Goal: Information Seeking & Learning: Learn about a topic

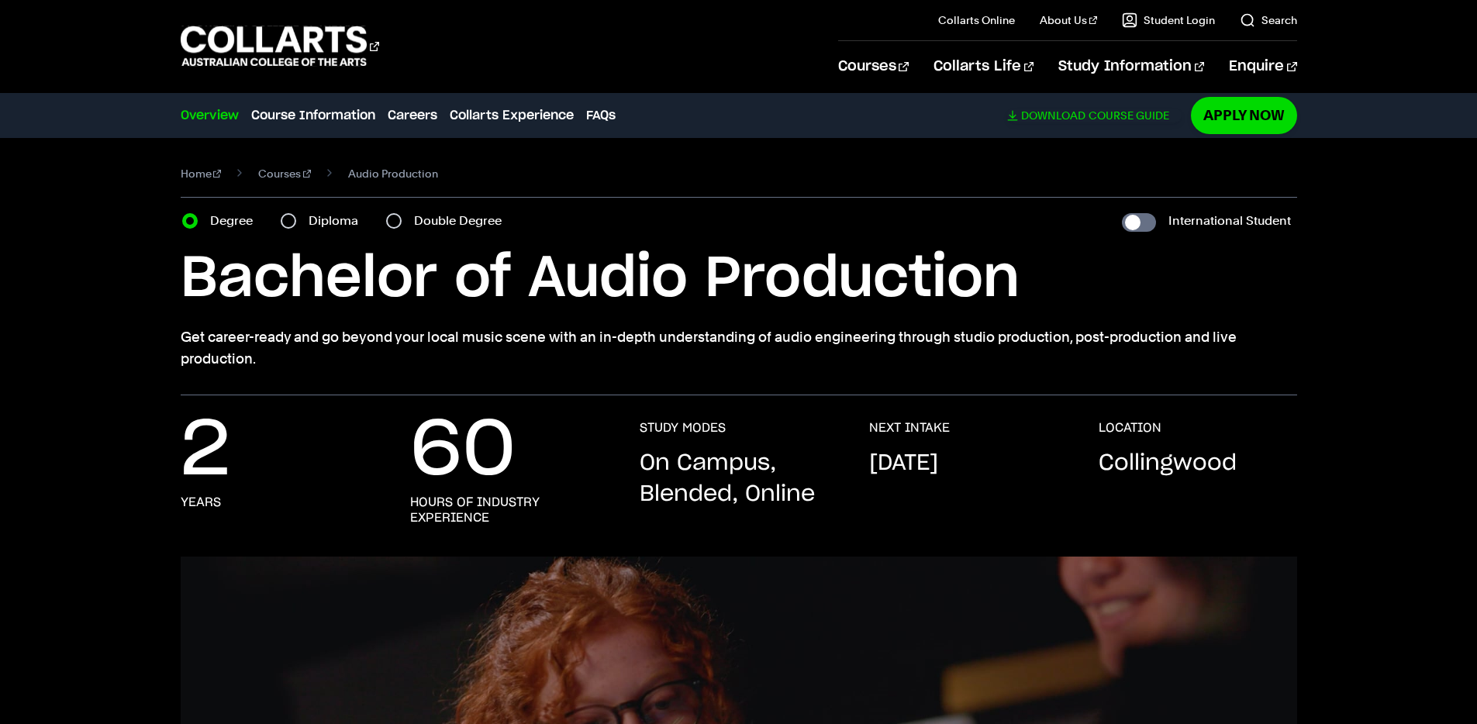
click at [1111, 121] on link "Download Course Guide" at bounding box center [1094, 116] width 175 height 14
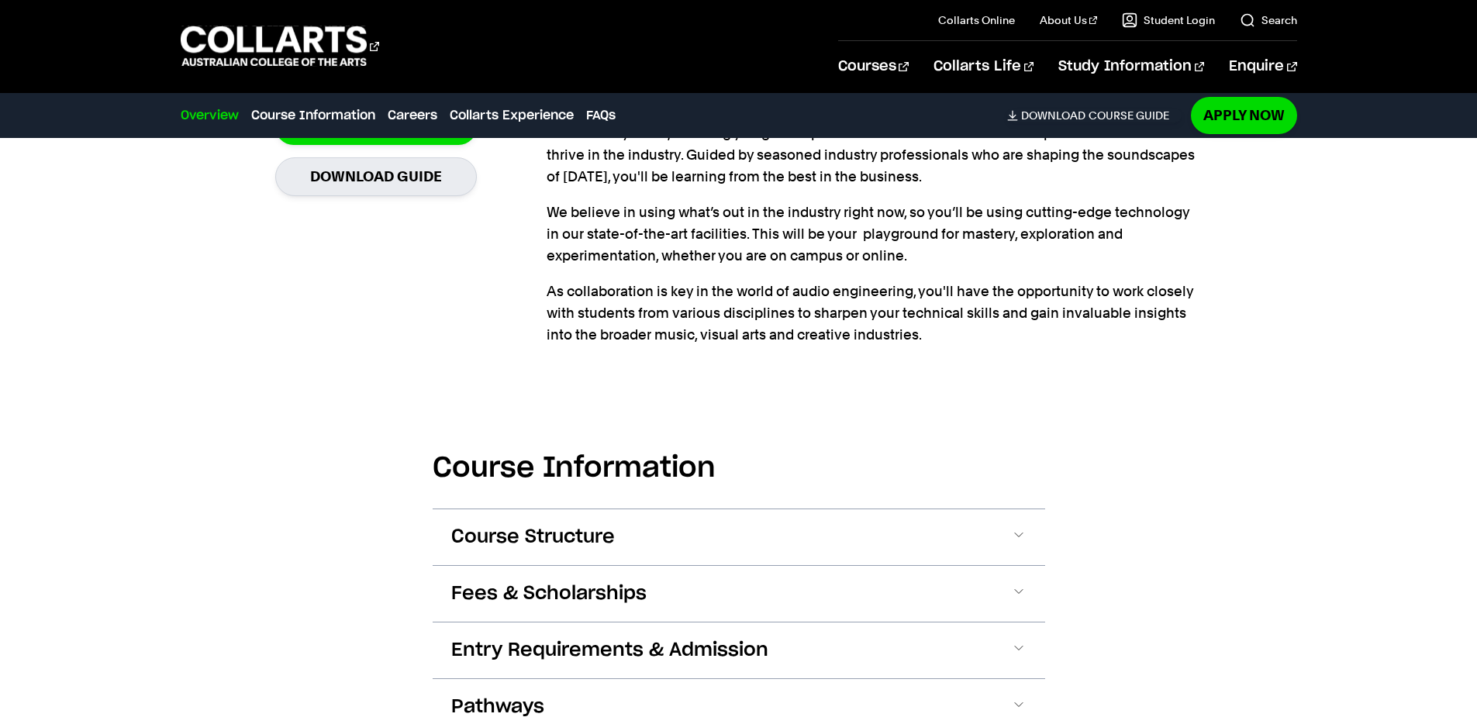
scroll to position [1614, 0]
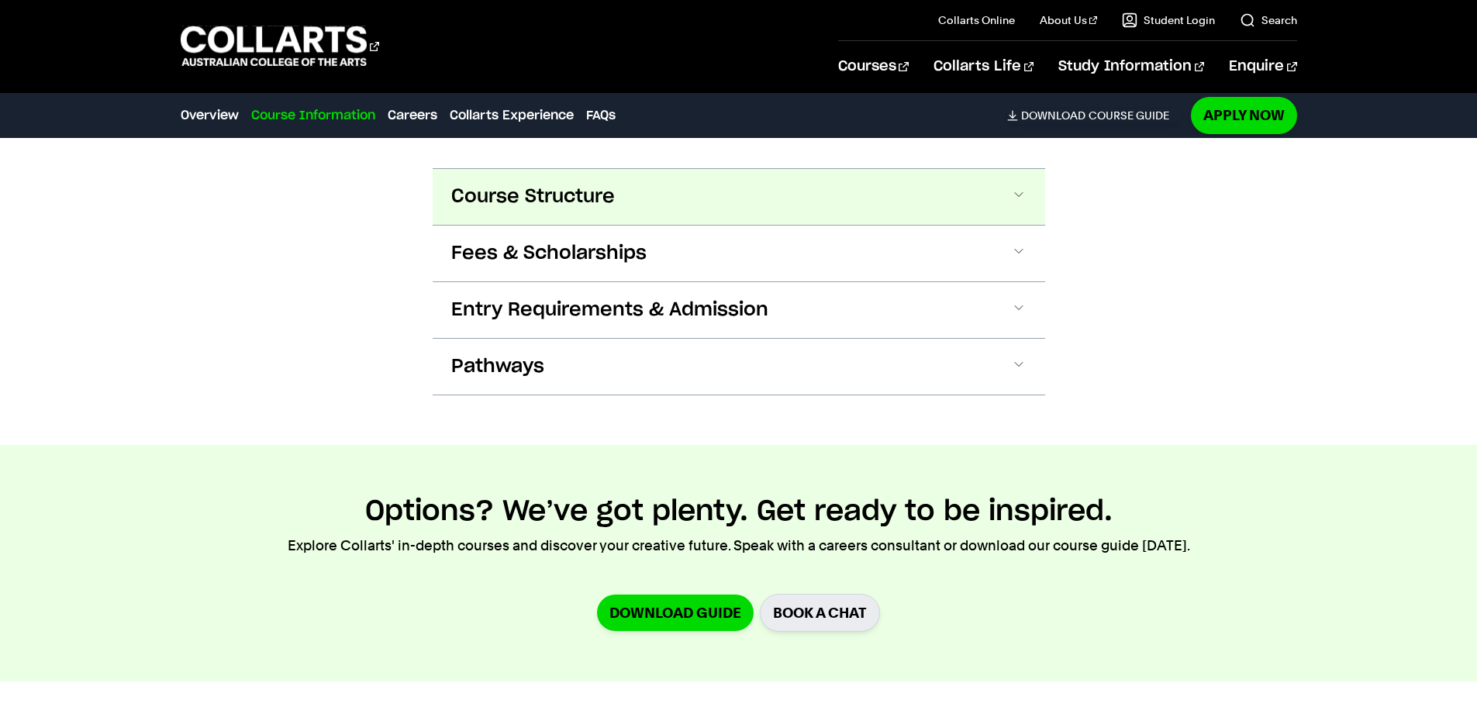
click at [745, 195] on button "Course Structure" at bounding box center [739, 197] width 613 height 56
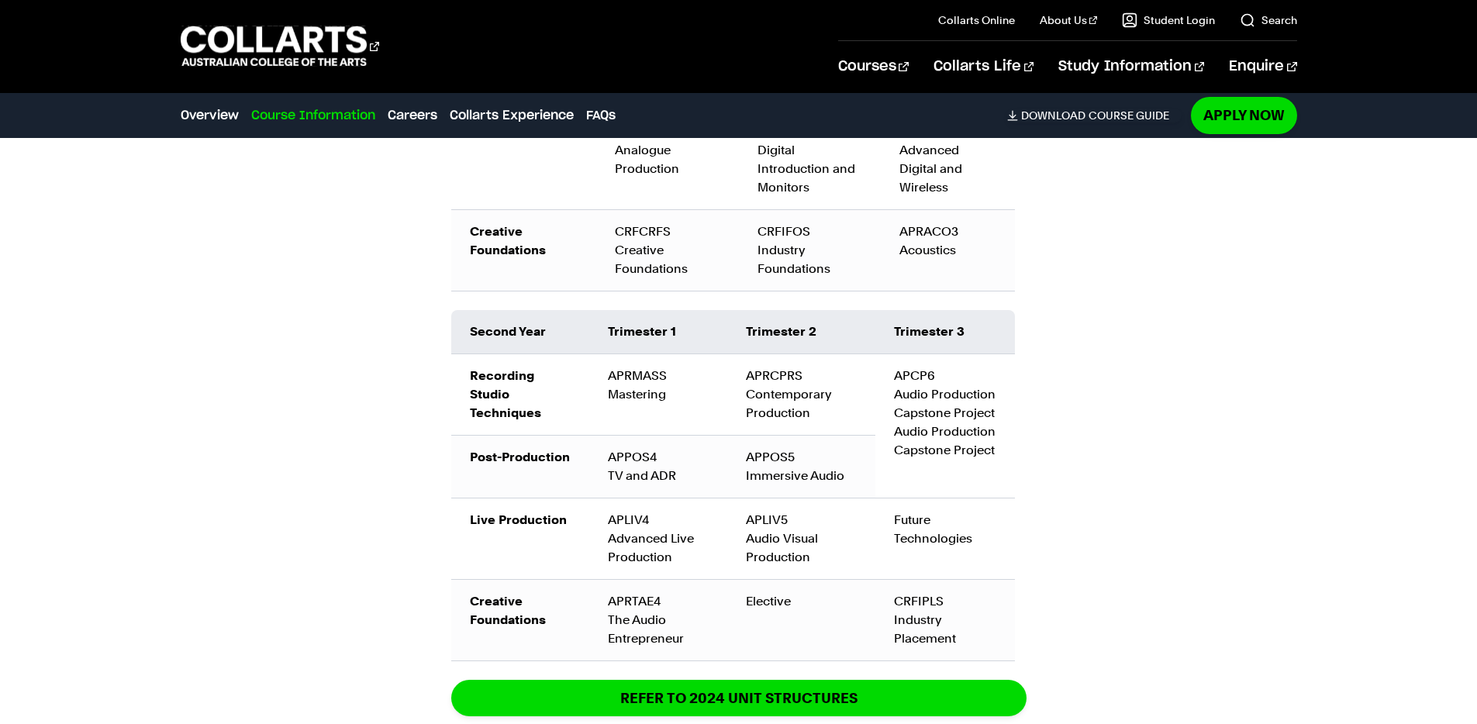
scroll to position [2401, 0]
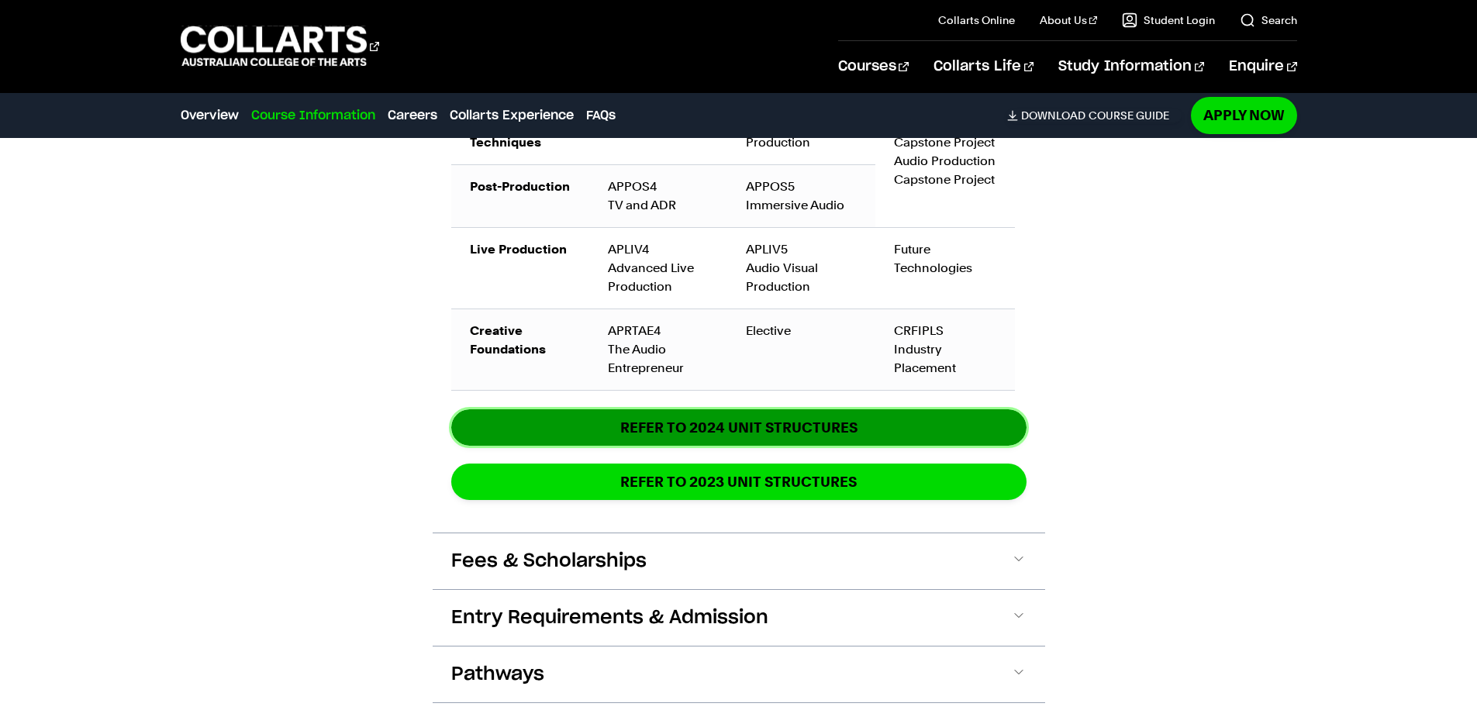
click at [731, 427] on link "REFER TO 2024 unit structures" at bounding box center [738, 428] width 575 height 36
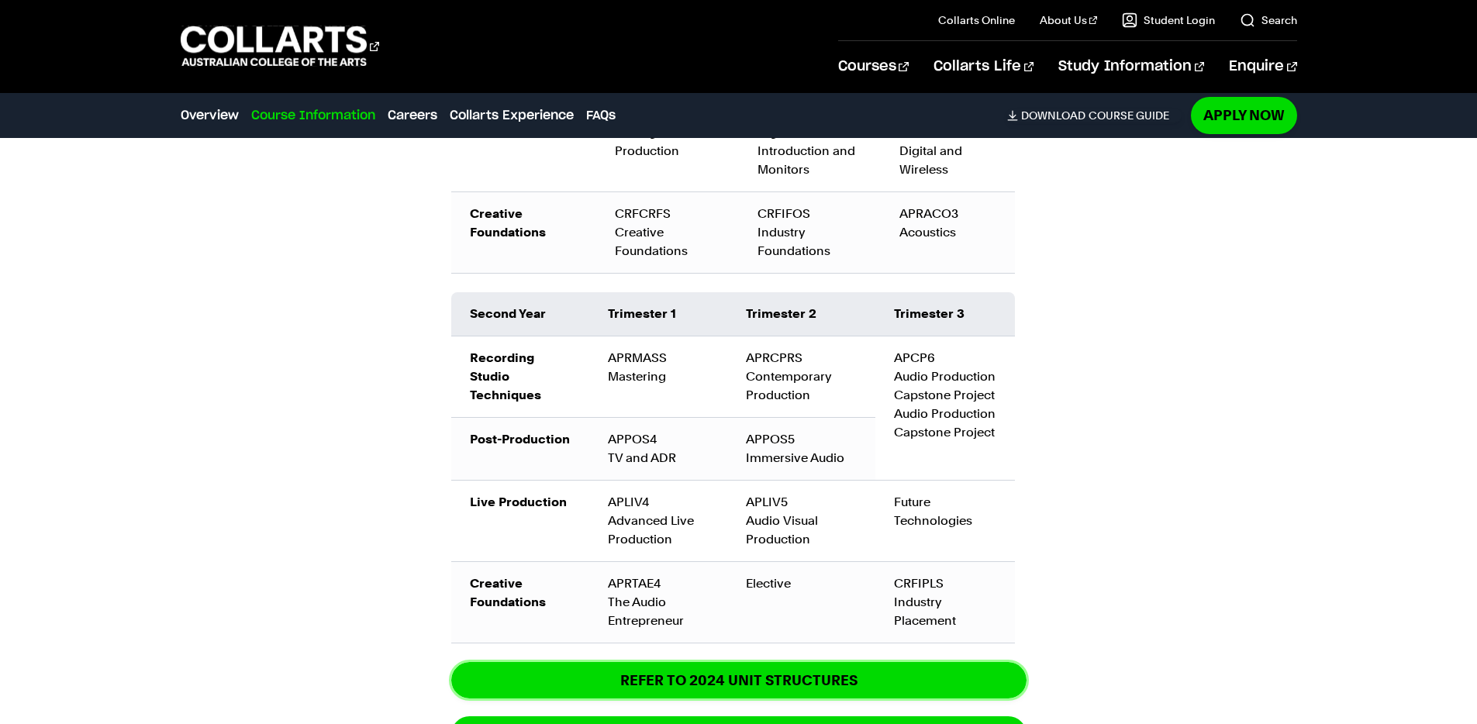
scroll to position [2099, 0]
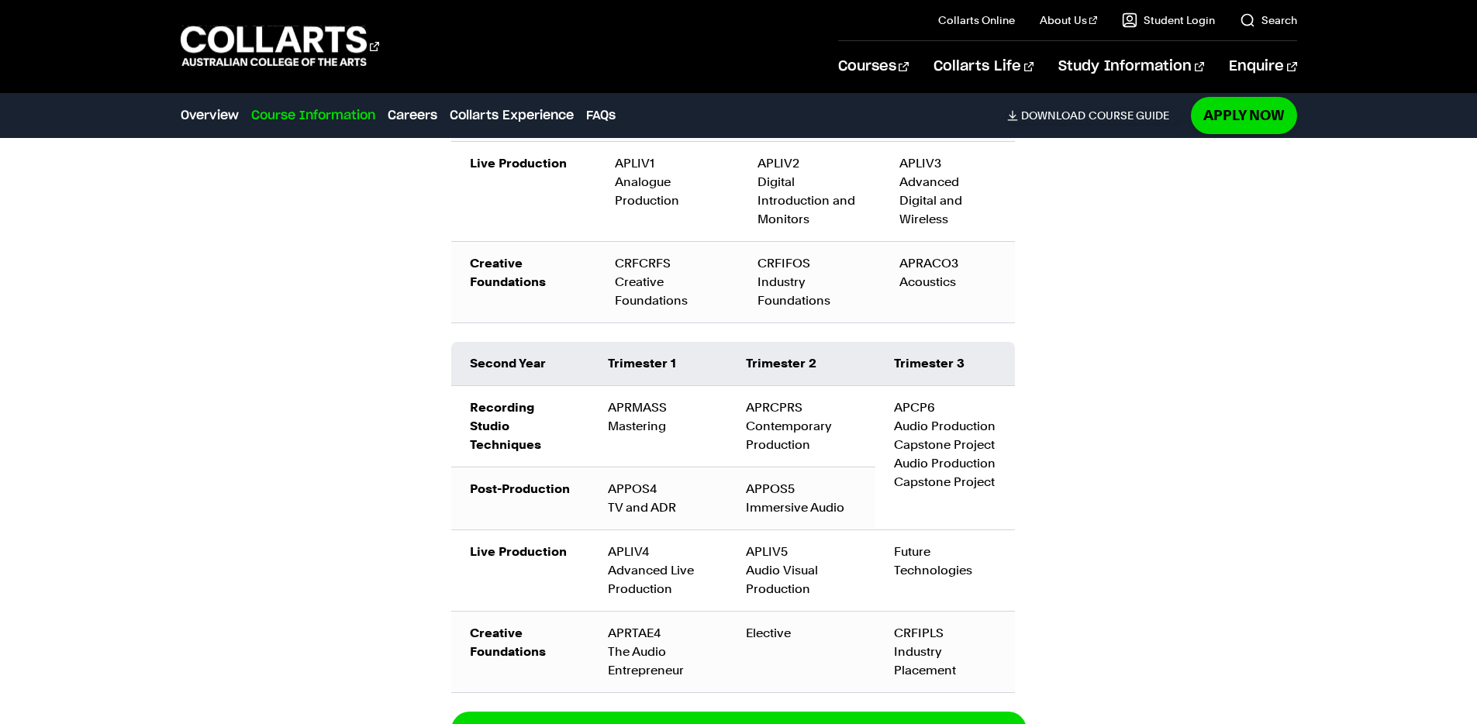
click at [1122, 385] on div "Course Information Course Structure Bachelor of Audio Production The Bachelor d…" at bounding box center [739, 304] width 1368 height 1502
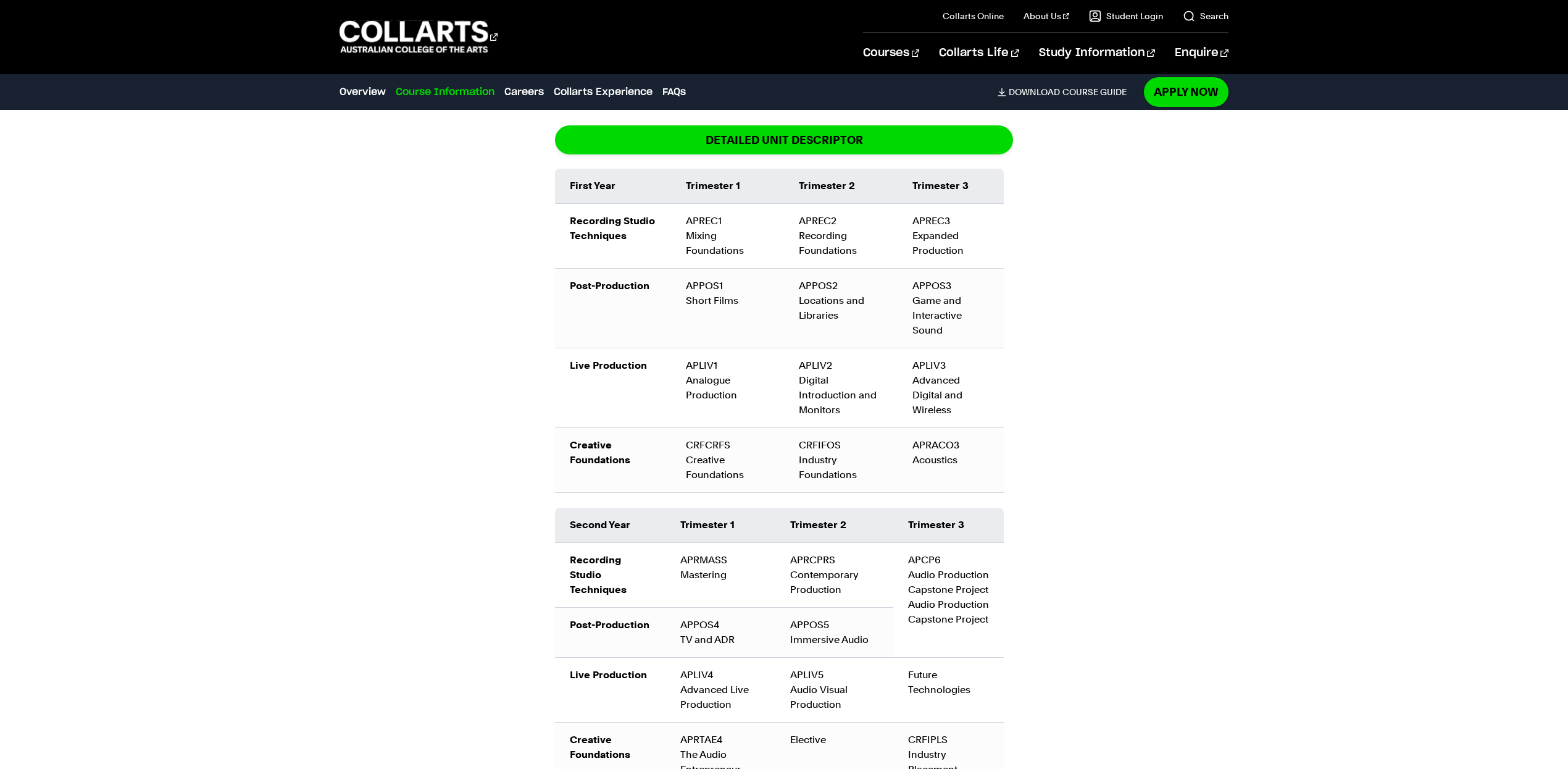
scroll to position [1403, 0]
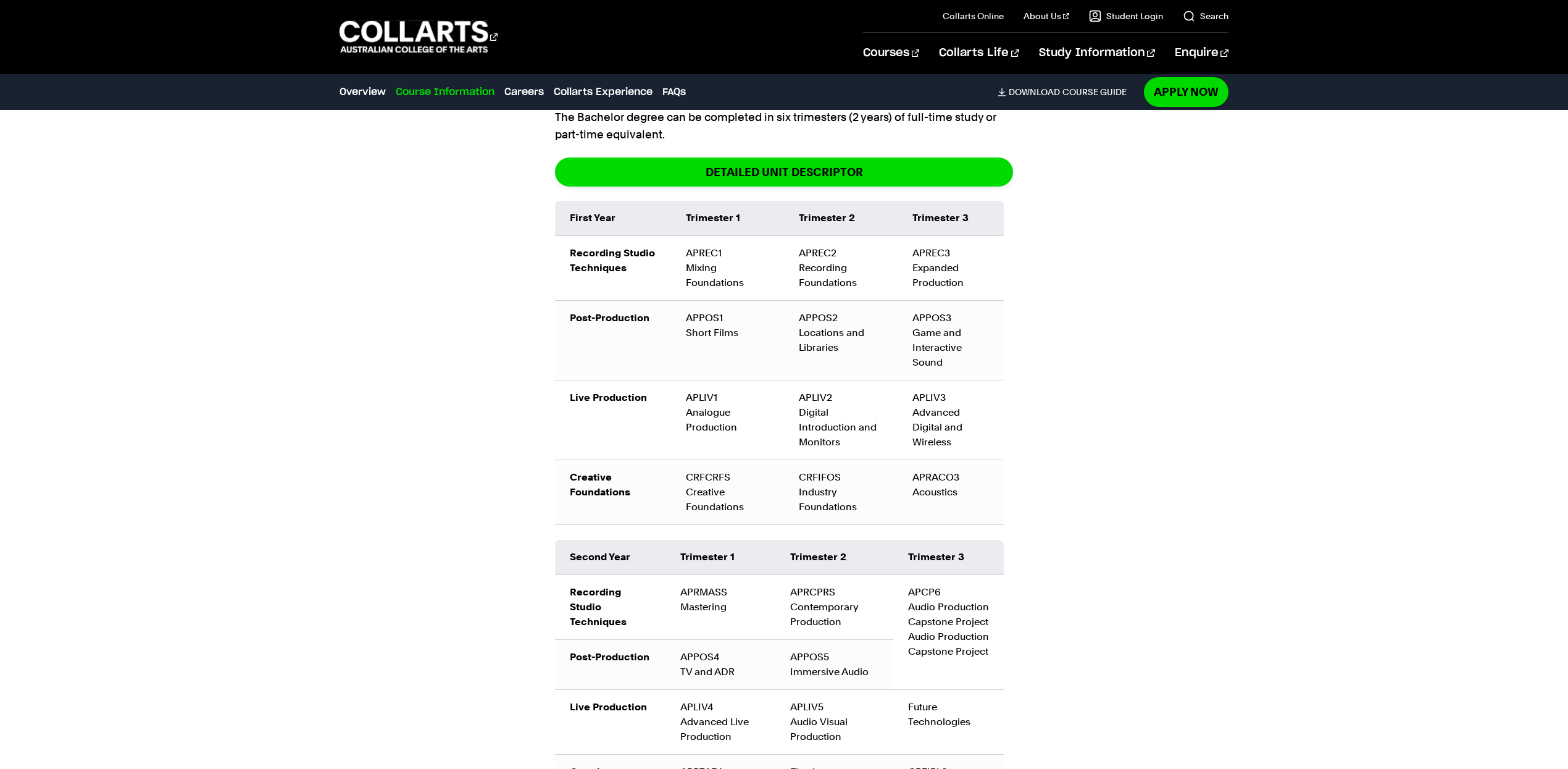
click at [1176, 334] on div "2 Years 60 Hours of Industry Experience STUDY MODES On Campus, Blended, Online …" at bounding box center [784, 10] width 1568 height 2196
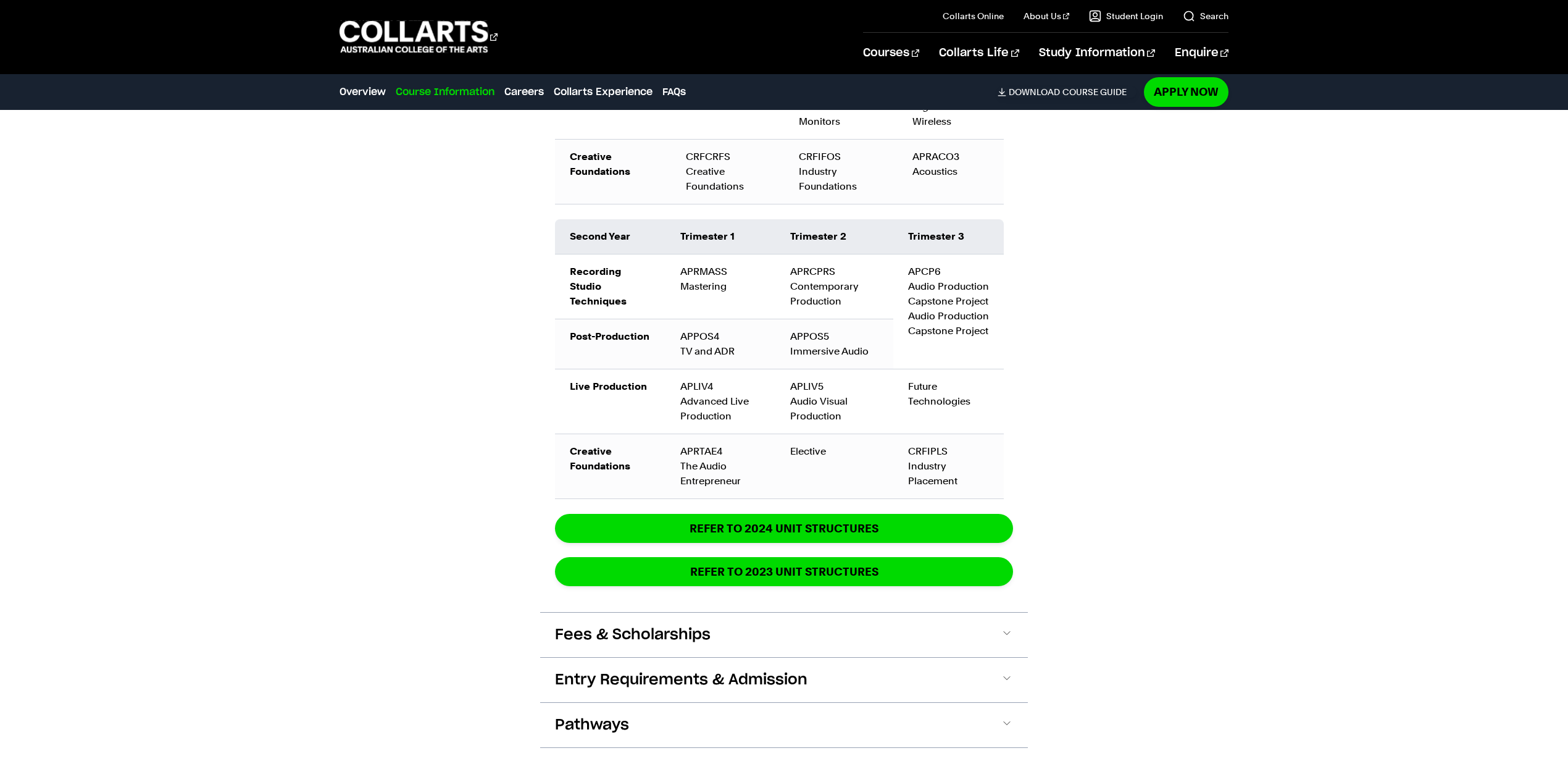
scroll to position [1944, 0]
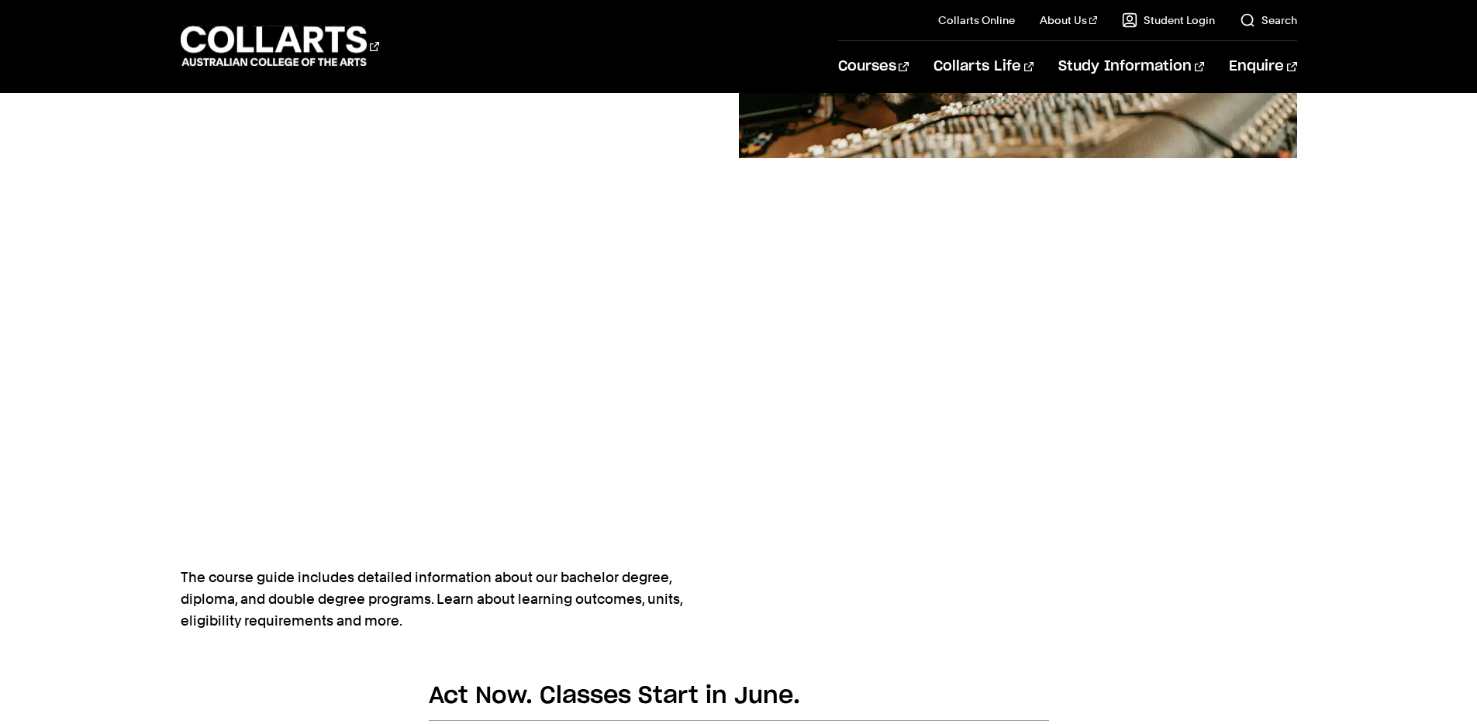
scroll to position [806, 0]
